Goal: Task Accomplishment & Management: Use online tool/utility

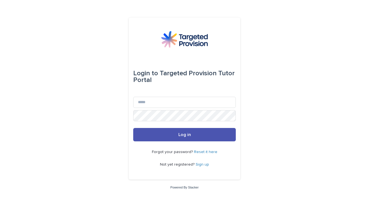
click at [155, 97] on div "Login to Targeted Provision Tutor Portal" at bounding box center [184, 77] width 103 height 40
type input "**********"
click at [185, 135] on button "Log in" at bounding box center [184, 134] width 103 height 13
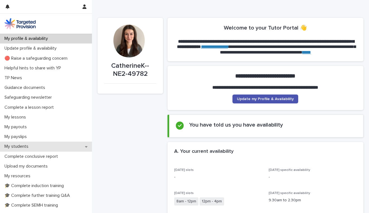
click at [18, 148] on p "My students" at bounding box center [17, 146] width 31 height 5
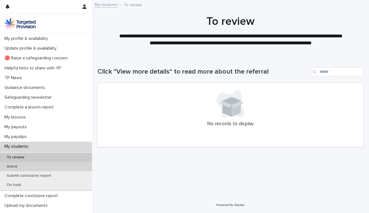
click at [15, 168] on p "Active" at bounding box center [12, 166] width 20 height 5
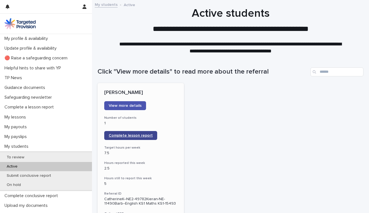
click at [123, 137] on link "Complete lesson report" at bounding box center [130, 135] width 53 height 9
click at [81, 8] on button "button" at bounding box center [84, 6] width 11 height 13
click at [70, 22] on p "Log Out" at bounding box center [68, 23] width 35 height 9
